Goal: Obtain resource: Obtain resource

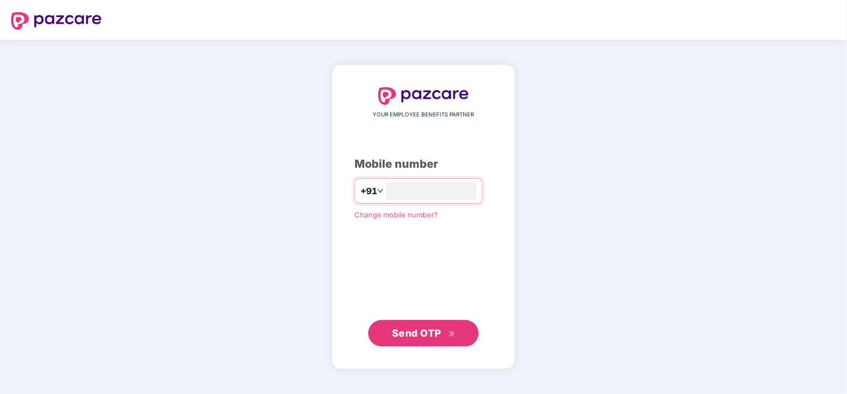
type input "**********"
click at [402, 327] on span "Send OTP" at bounding box center [416, 333] width 49 height 12
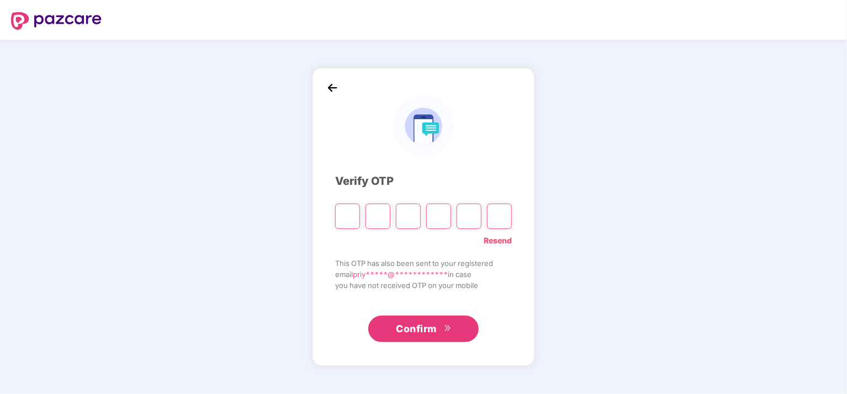
type input "*"
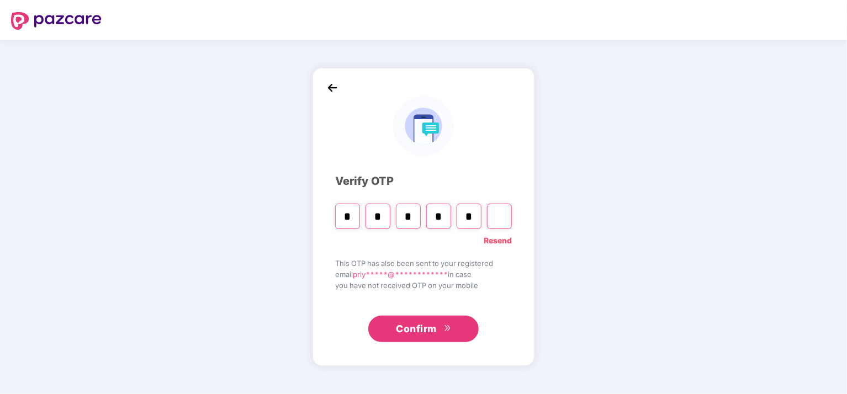
type input "*"
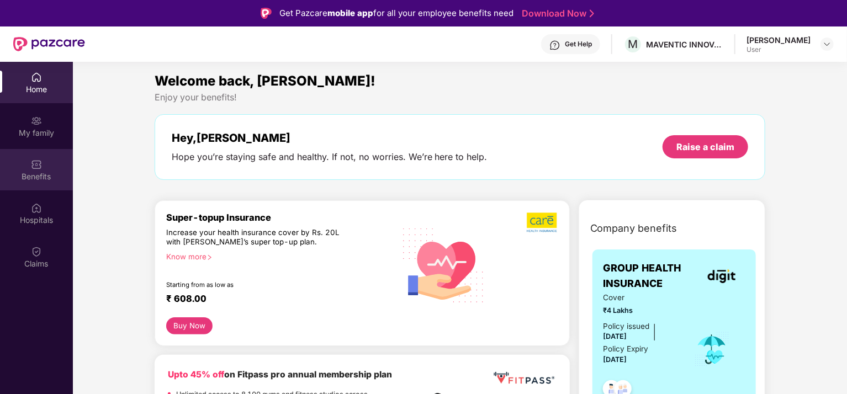
click at [25, 154] on div "Benefits" at bounding box center [36, 169] width 73 height 41
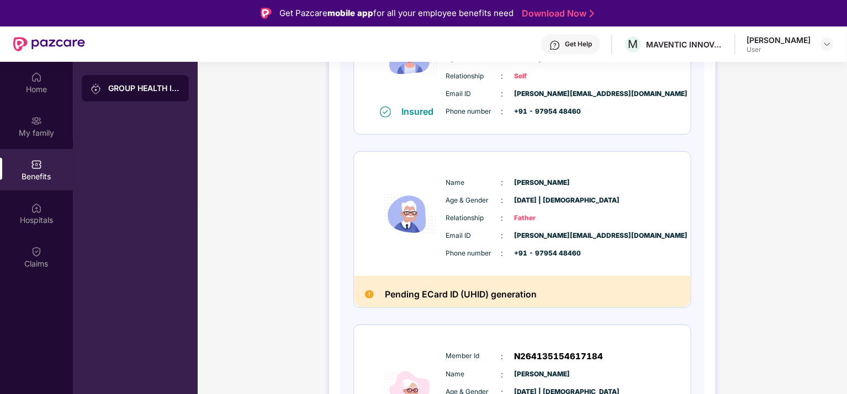
scroll to position [236, 0]
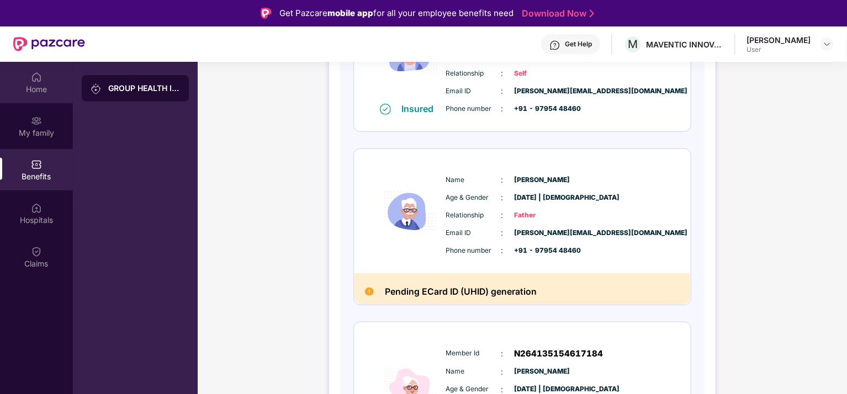
click at [40, 99] on div "Home" at bounding box center [36, 82] width 73 height 41
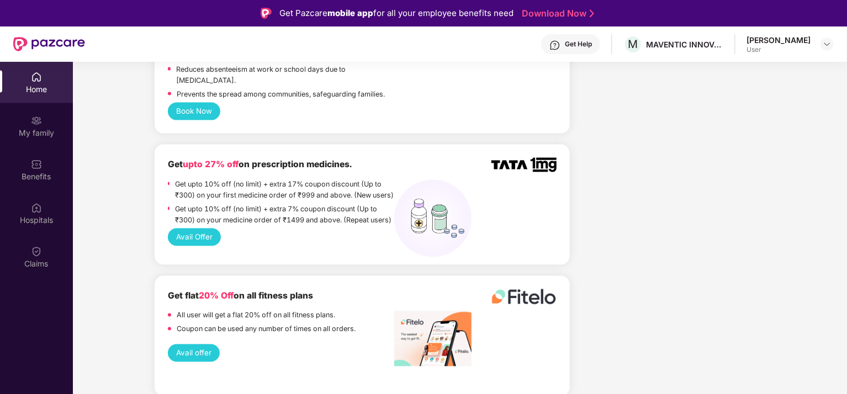
scroll to position [818, 0]
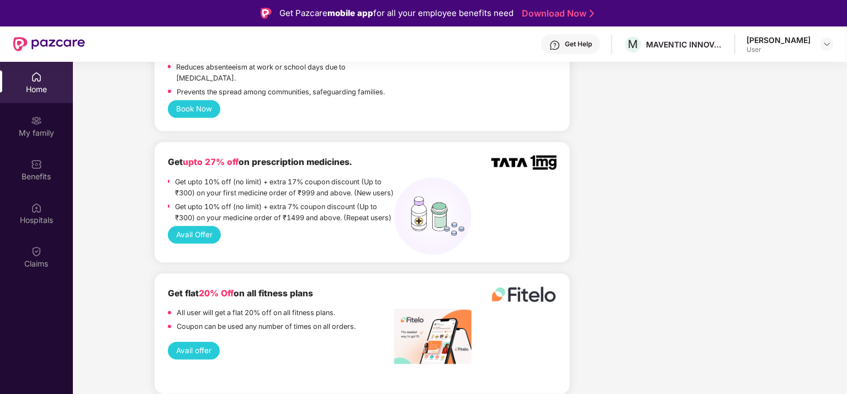
click at [209, 226] on button "Avail Offer" at bounding box center [195, 235] width 54 height 18
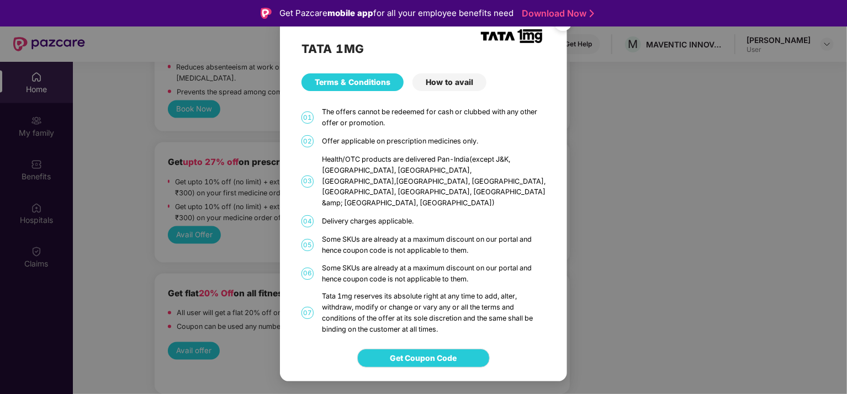
click at [405, 147] on div "Offer applicable on prescription medicines only." at bounding box center [434, 141] width 224 height 11
click at [408, 352] on span "Get Coupon Code" at bounding box center [424, 358] width 67 height 12
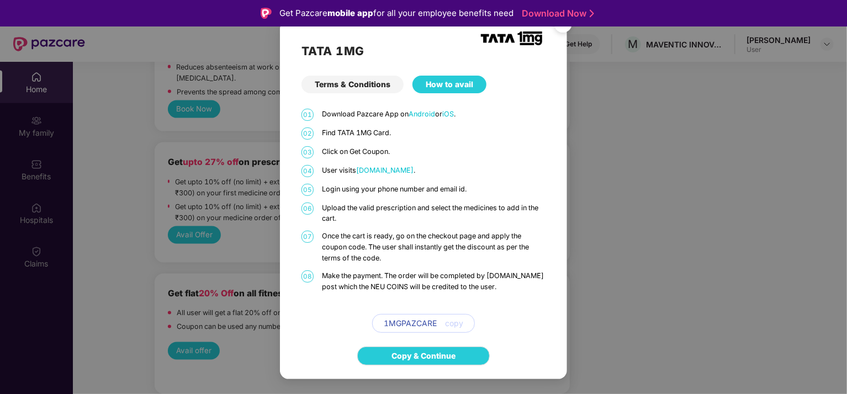
click at [455, 325] on span "copy" at bounding box center [454, 324] width 18 height 12
click at [397, 356] on link "Copy & Continue" at bounding box center [424, 356] width 64 height 12
